Goal: Information Seeking & Learning: Learn about a topic

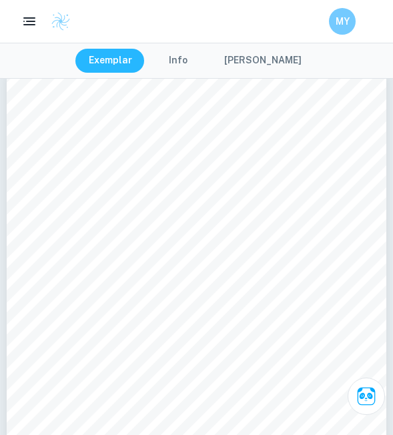
scroll to position [3568, 0]
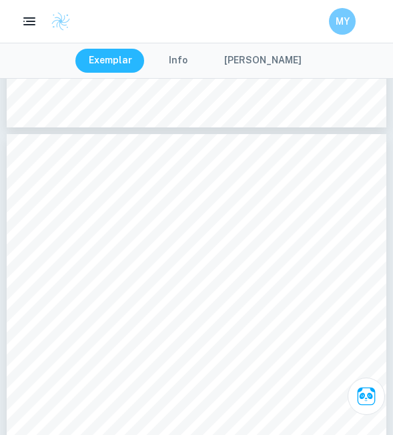
click at [63, 22] on img at bounding box center [61, 21] width 20 height 20
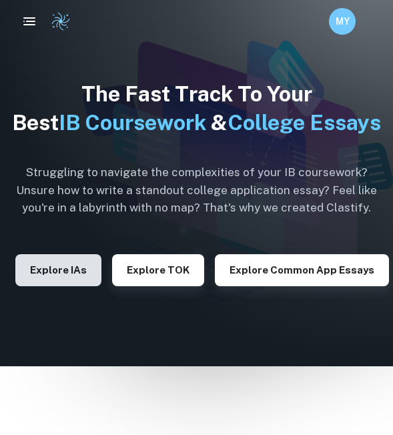
click at [81, 286] on button "Explore IAs" at bounding box center [58, 270] width 86 height 32
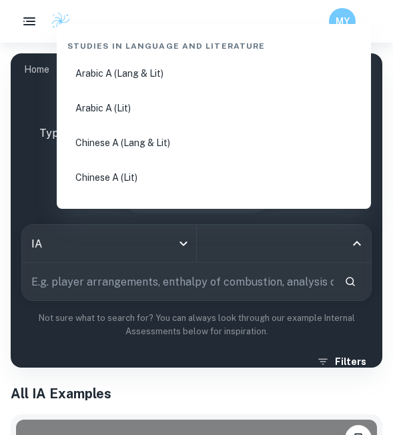
click at [247, 237] on input "All Subjects" at bounding box center [274, 243] width 143 height 25
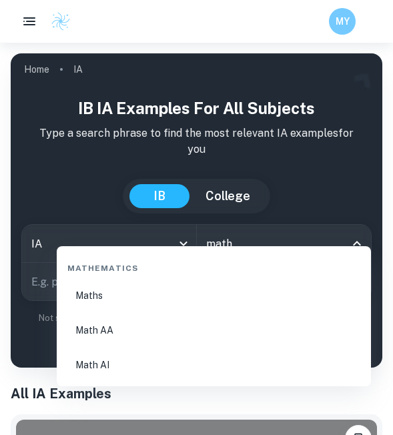
click at [89, 373] on li "Math AI" at bounding box center [213, 365] width 303 height 32
type input "Math AI"
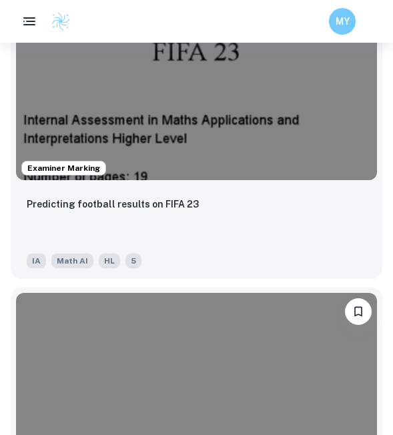
scroll to position [4456, 0]
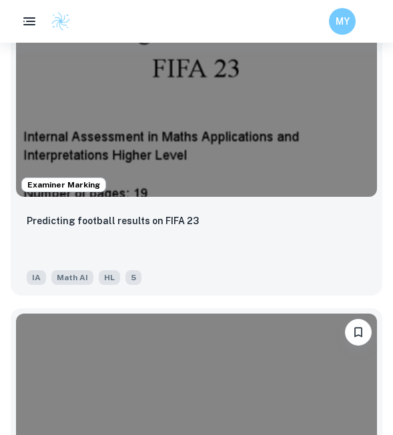
click at [182, 216] on div "Predicting football results on FIFA 23 IA Math AI HL 5" at bounding box center [196, 248] width 371 height 93
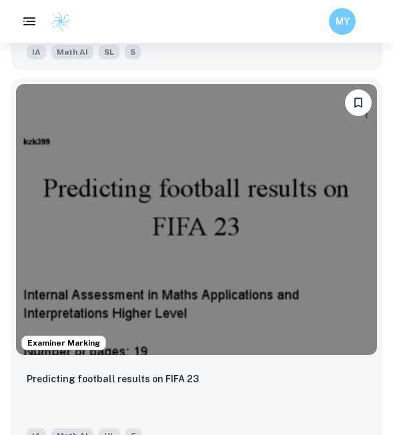
scroll to position [900, 0]
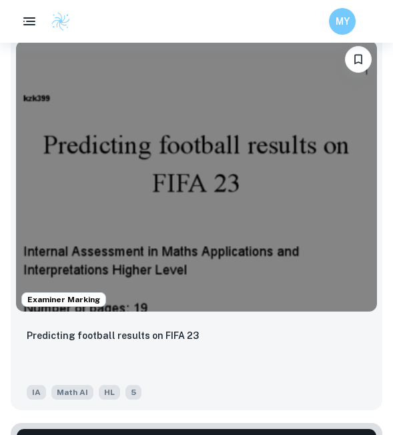
click at [151, 327] on div "Predicting football results on FIFA 23 IA Math AI HL 5" at bounding box center [196, 363] width 371 height 93
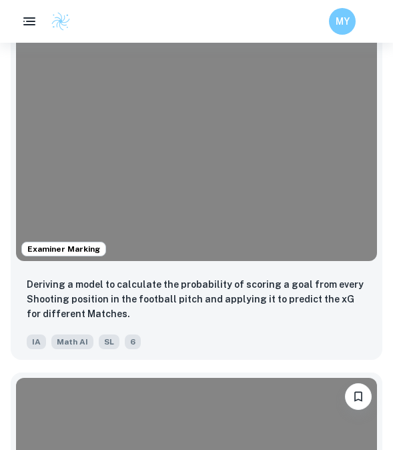
scroll to position [9760, 0]
